Goal: Check status: Check status

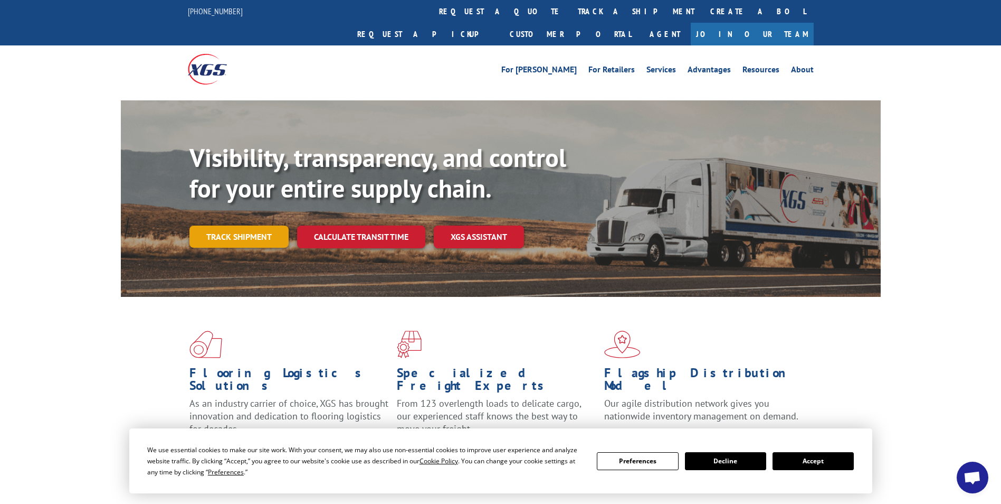
click at [226, 225] on link "Track shipment" at bounding box center [239, 236] width 99 height 22
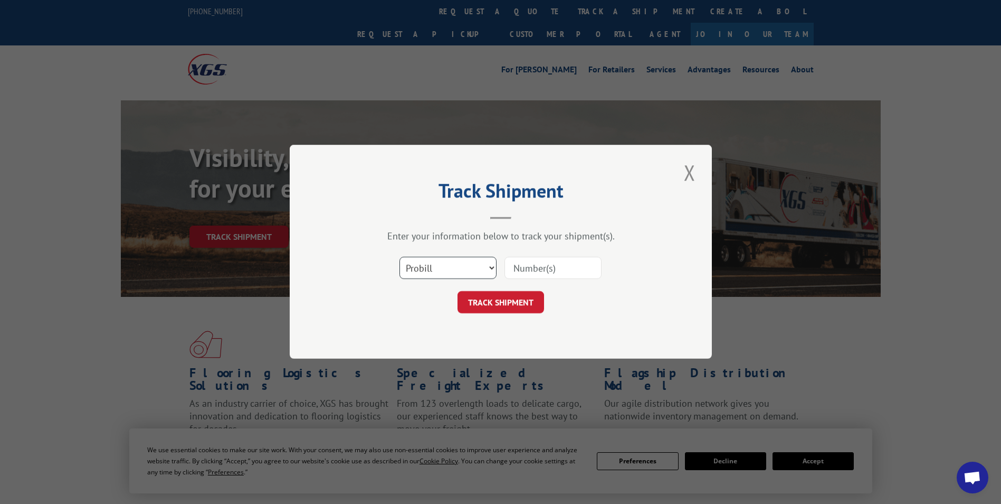
click at [480, 262] on select "Select category... Probill BOL PO" at bounding box center [448, 268] width 97 height 22
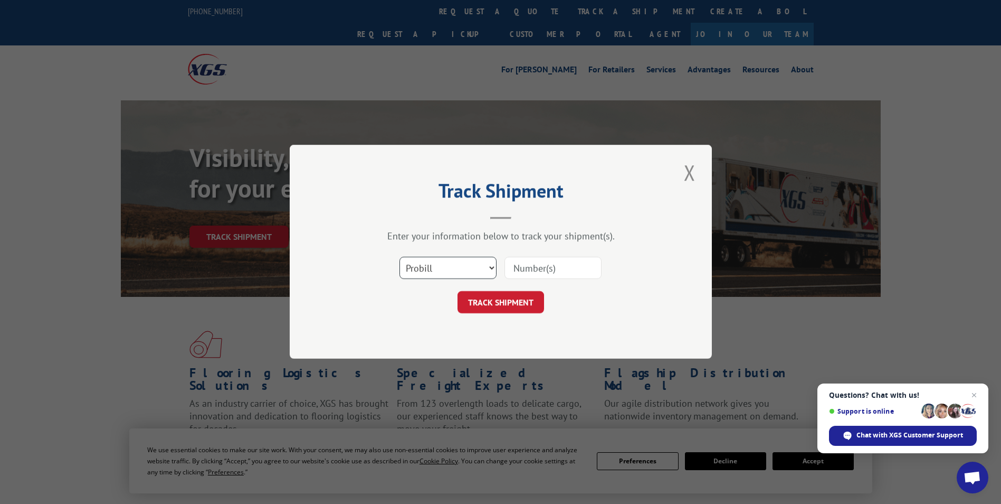
select select "bol"
click at [400, 257] on select "Select category... Probill BOL PO" at bounding box center [448, 268] width 97 height 22
click at [537, 269] on input at bounding box center [553, 268] width 97 height 22
paste input "5938630"
type input "5938630"
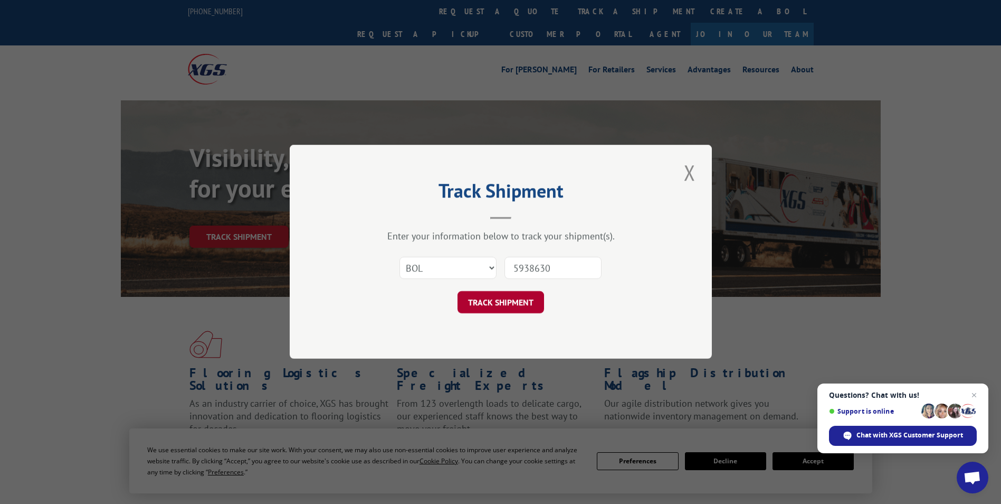
click at [494, 305] on button "TRACK SHIPMENT" at bounding box center [501, 302] width 87 height 22
